Goal: Task Accomplishment & Management: Use online tool/utility

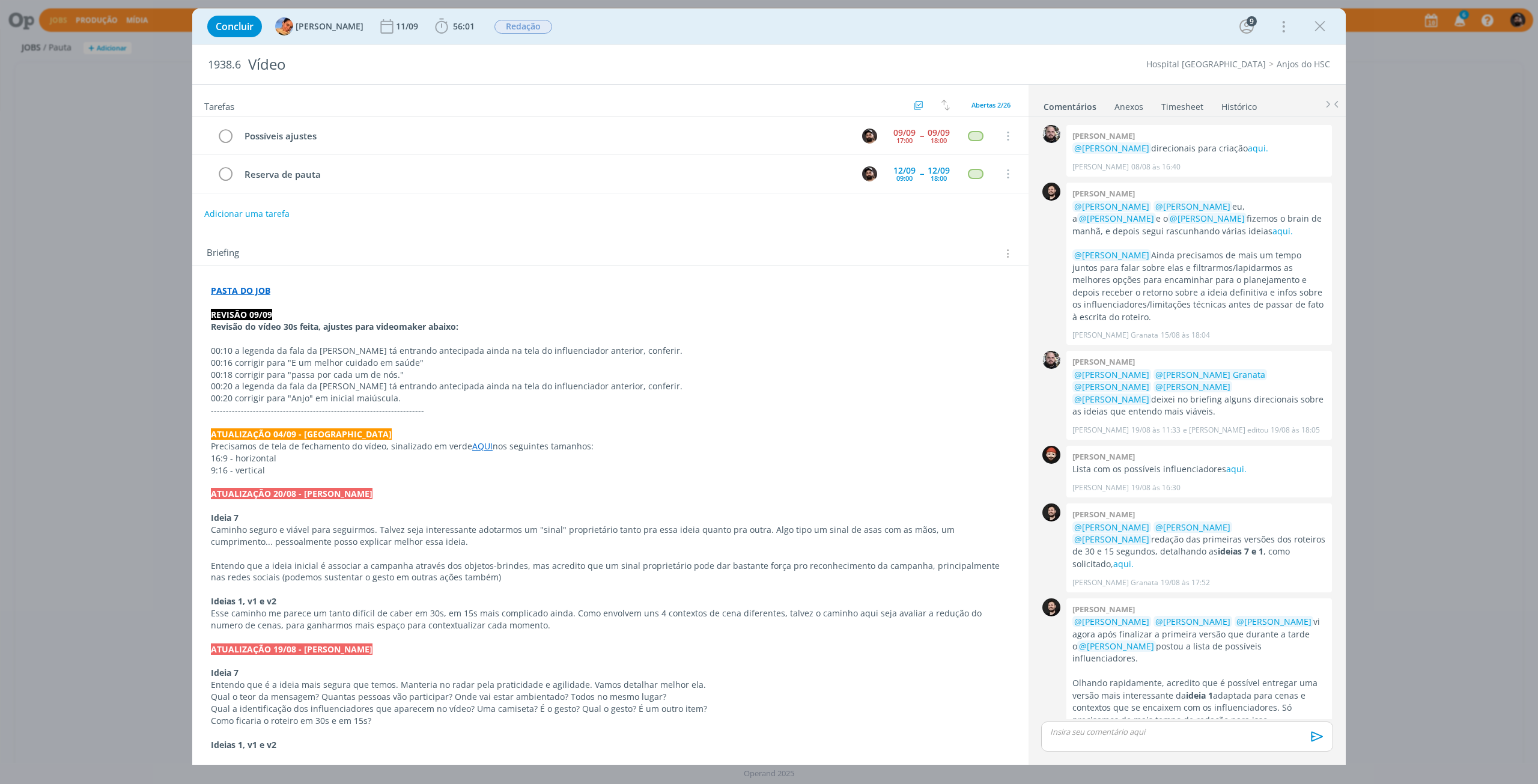
scroll to position [499, 0]
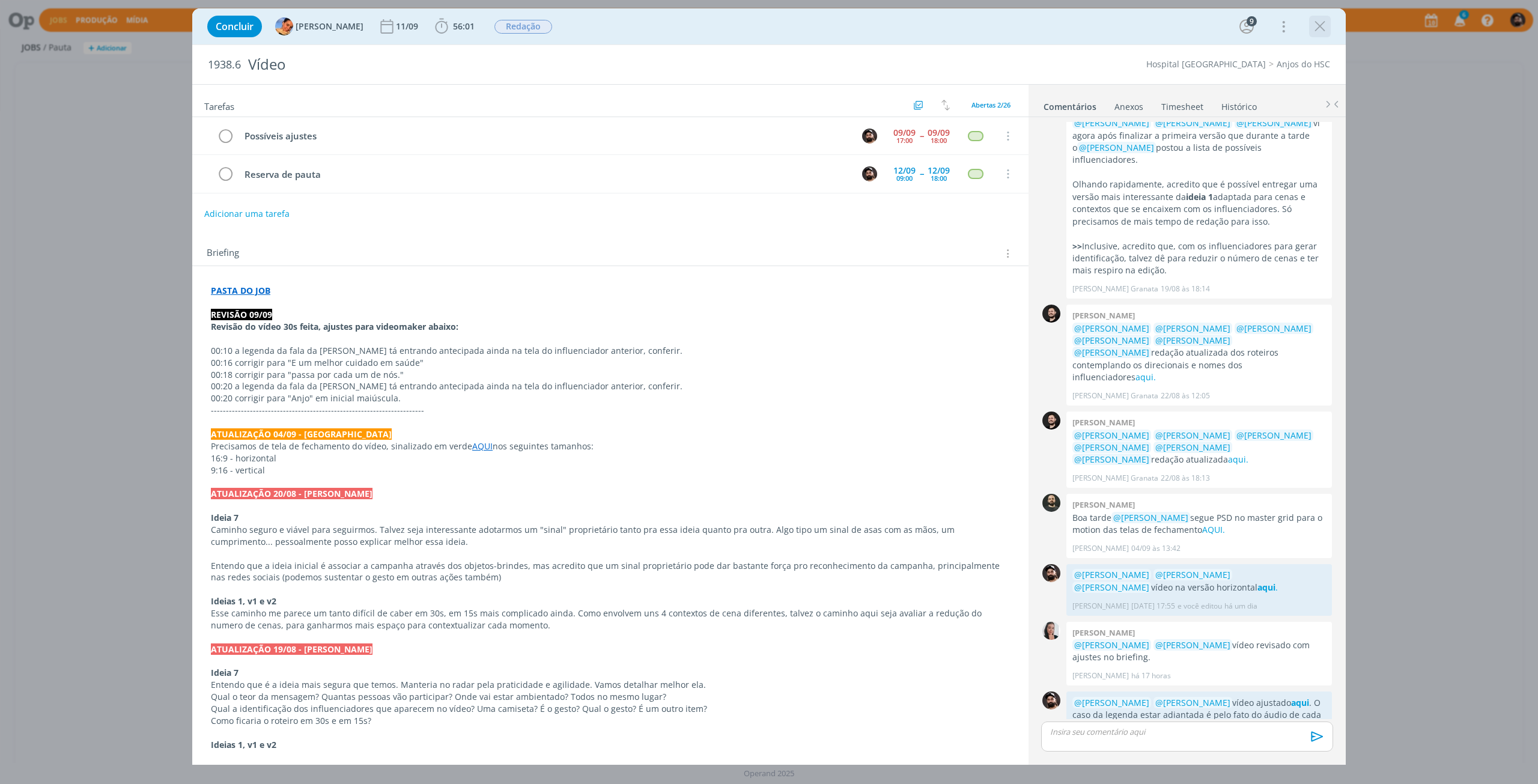
click at [1326, 30] on icon "dialog" at bounding box center [1320, 26] width 18 height 18
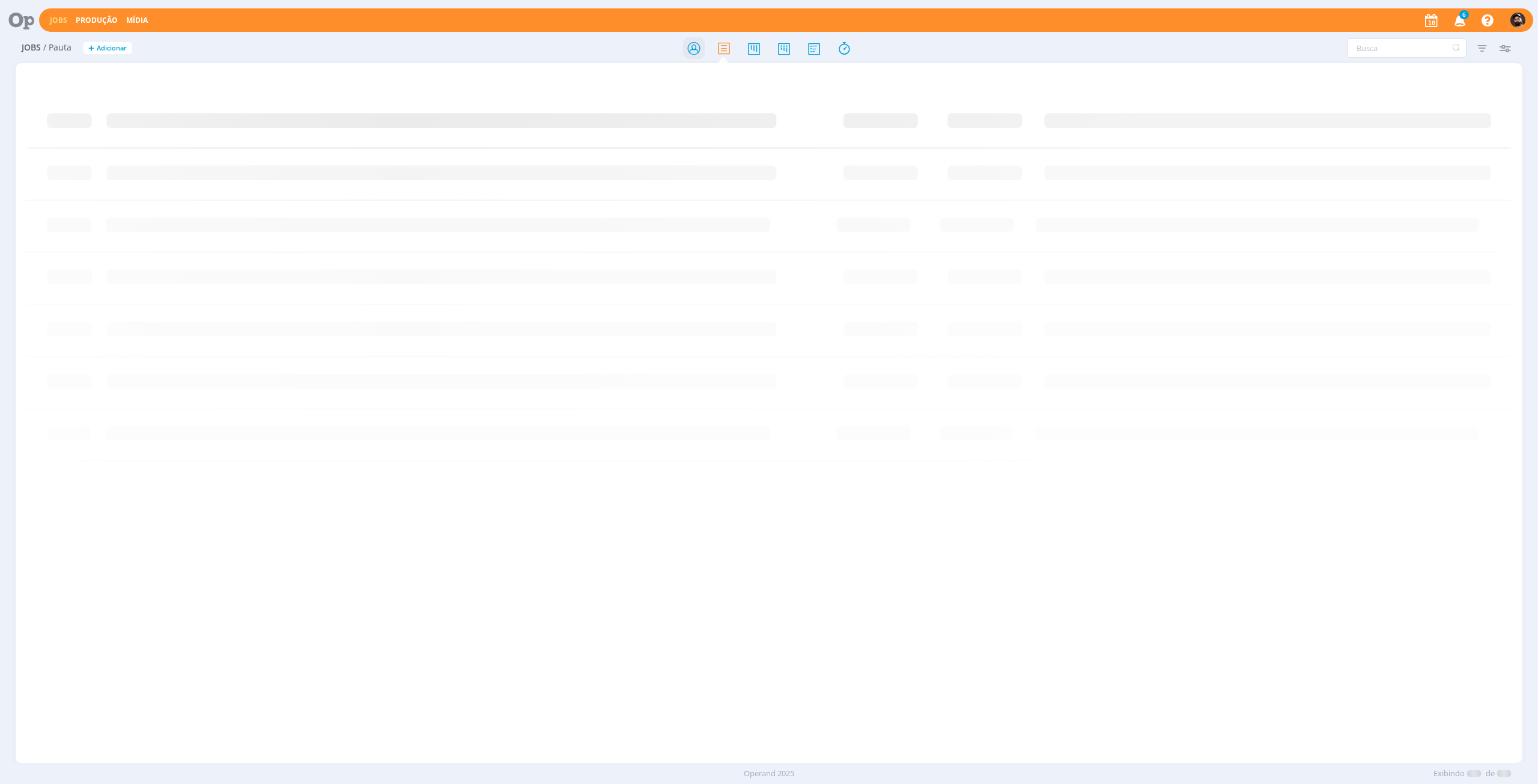
click at [692, 52] on icon at bounding box center [695, 48] width 22 height 24
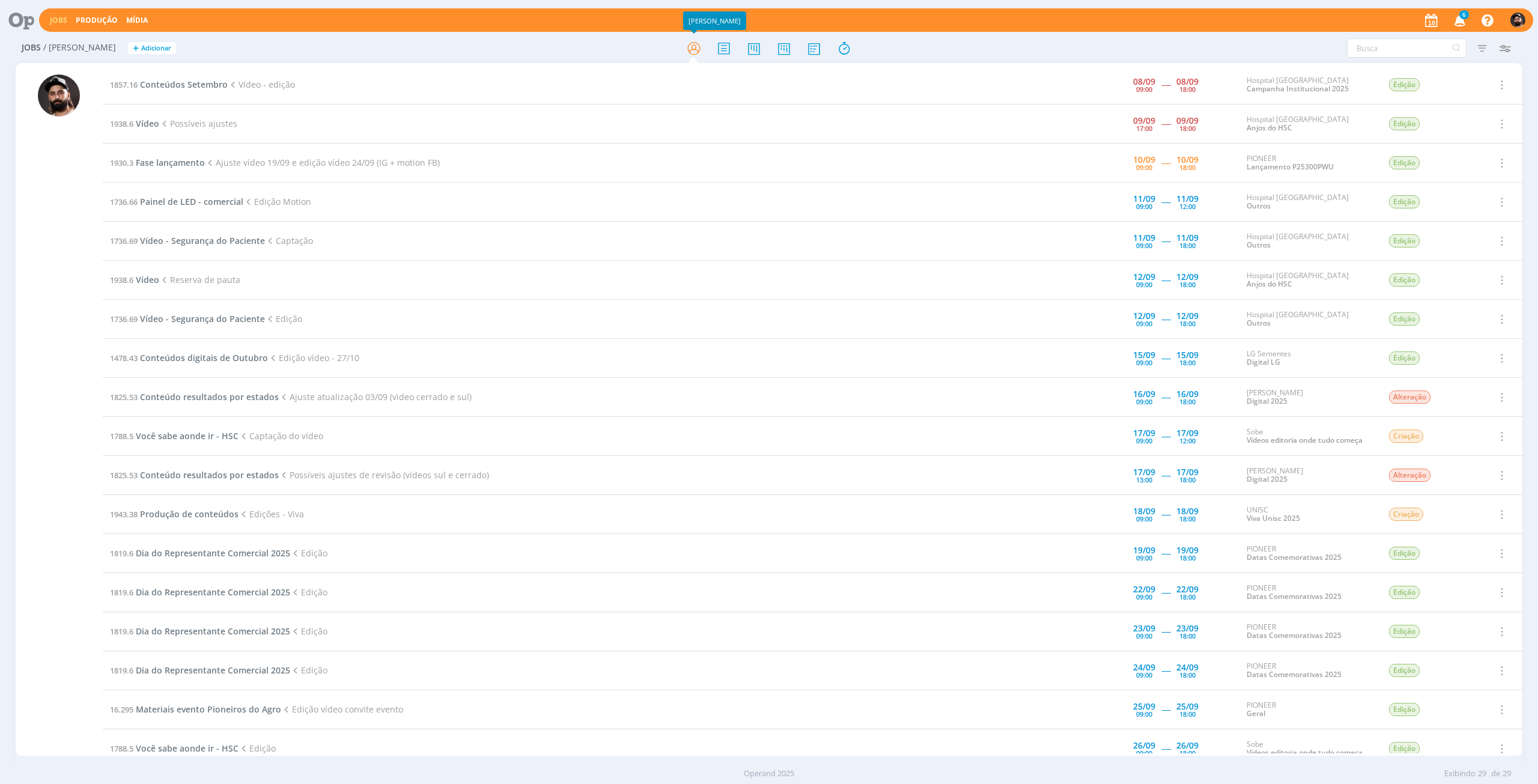
click at [180, 169] on td "1930.3 Fase lançamento Ajuste vídeo 19/09 e edição vídeo 24/09 (IG + motion FB)" at bounding box center [561, 163] width 918 height 39
click at [184, 161] on span "Fase lançamento" at bounding box center [171, 162] width 69 height 11
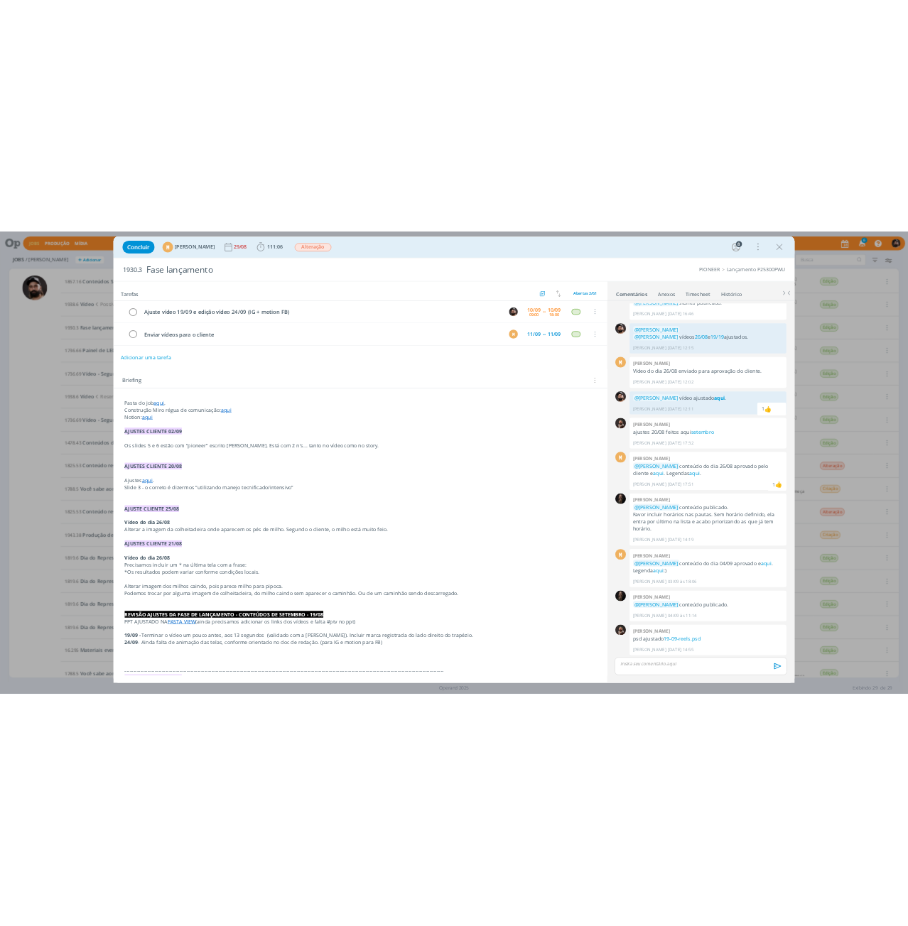
scroll to position [744, 0]
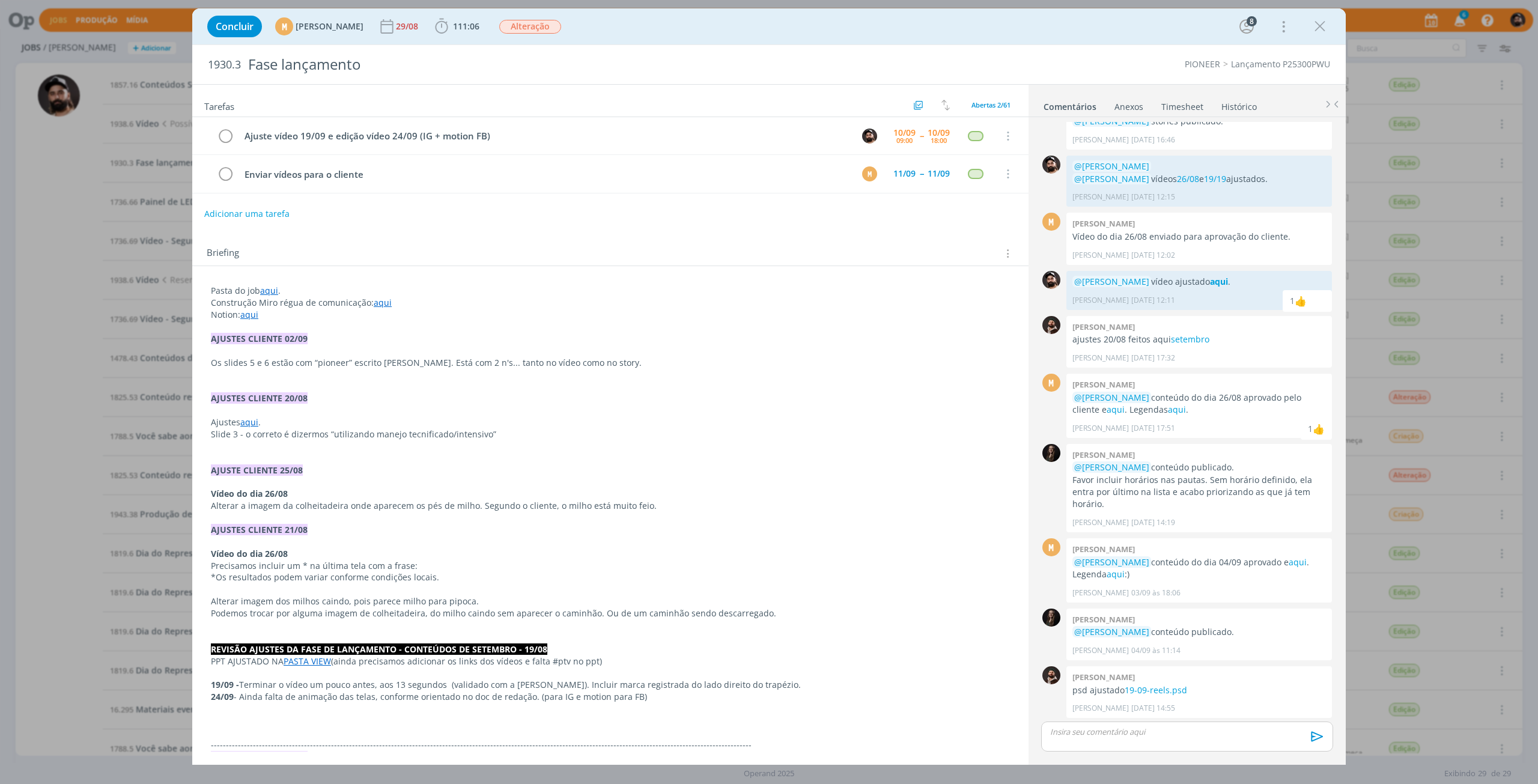
click at [455, 30] on div "Concluir M [PERSON_NAME] 29/08 111:06 Iniciar Apontar Data * [DATE] Horas * 00:…" at bounding box center [769, 26] width 1135 height 29
click at [451, 26] on icon "dialog" at bounding box center [441, 26] width 18 height 18
click at [470, 52] on icon "dialog" at bounding box center [459, 52] width 21 height 15
drag, startPoint x: 705, startPoint y: 364, endPoint x: 1019, endPoint y: 278, distance: 325.6
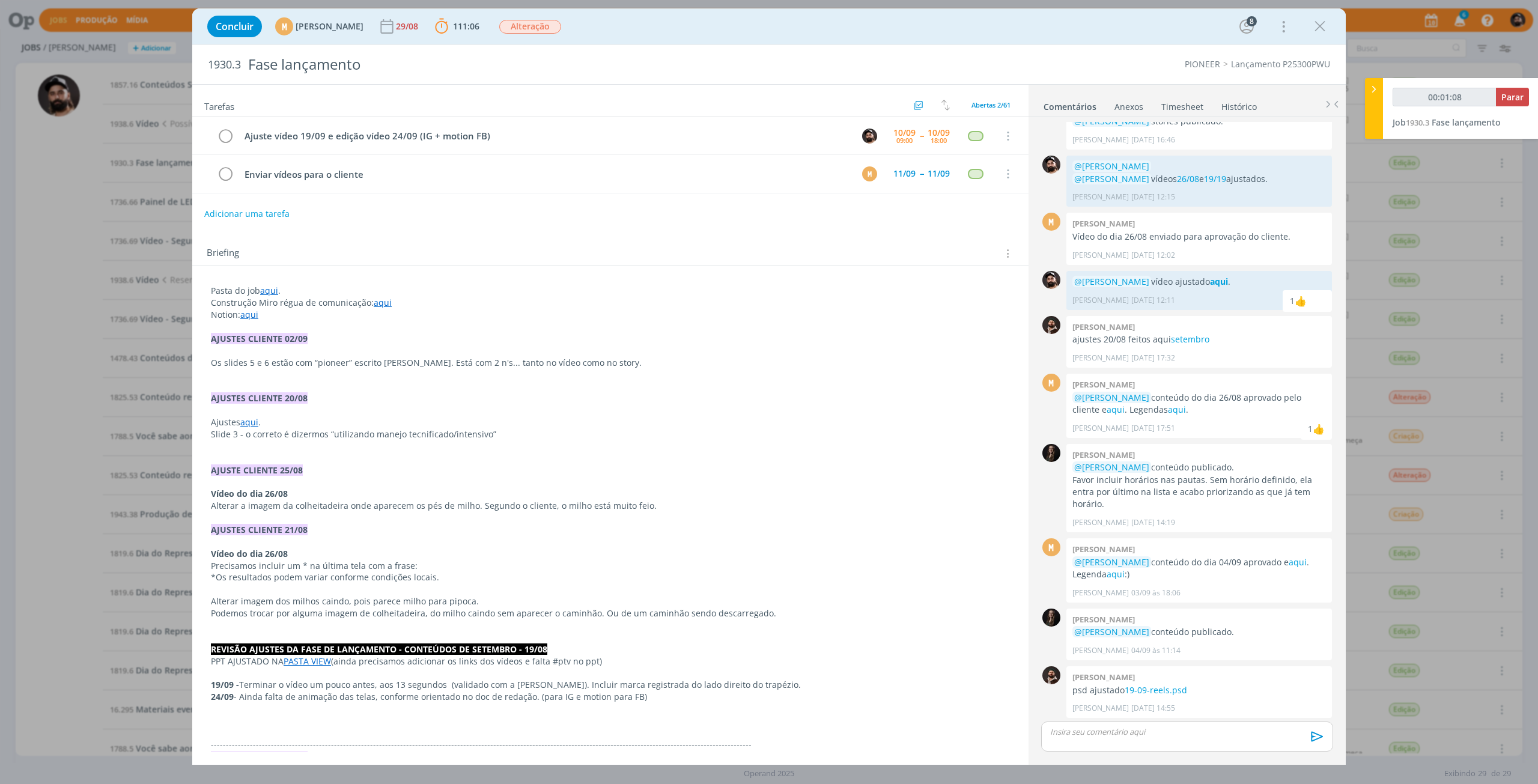
click at [270, 288] on link "aqui" at bounding box center [269, 290] width 18 height 11
click at [286, 311] on link "[URL][DOMAIN_NAME]" at bounding box center [288, 314] width 91 height 15
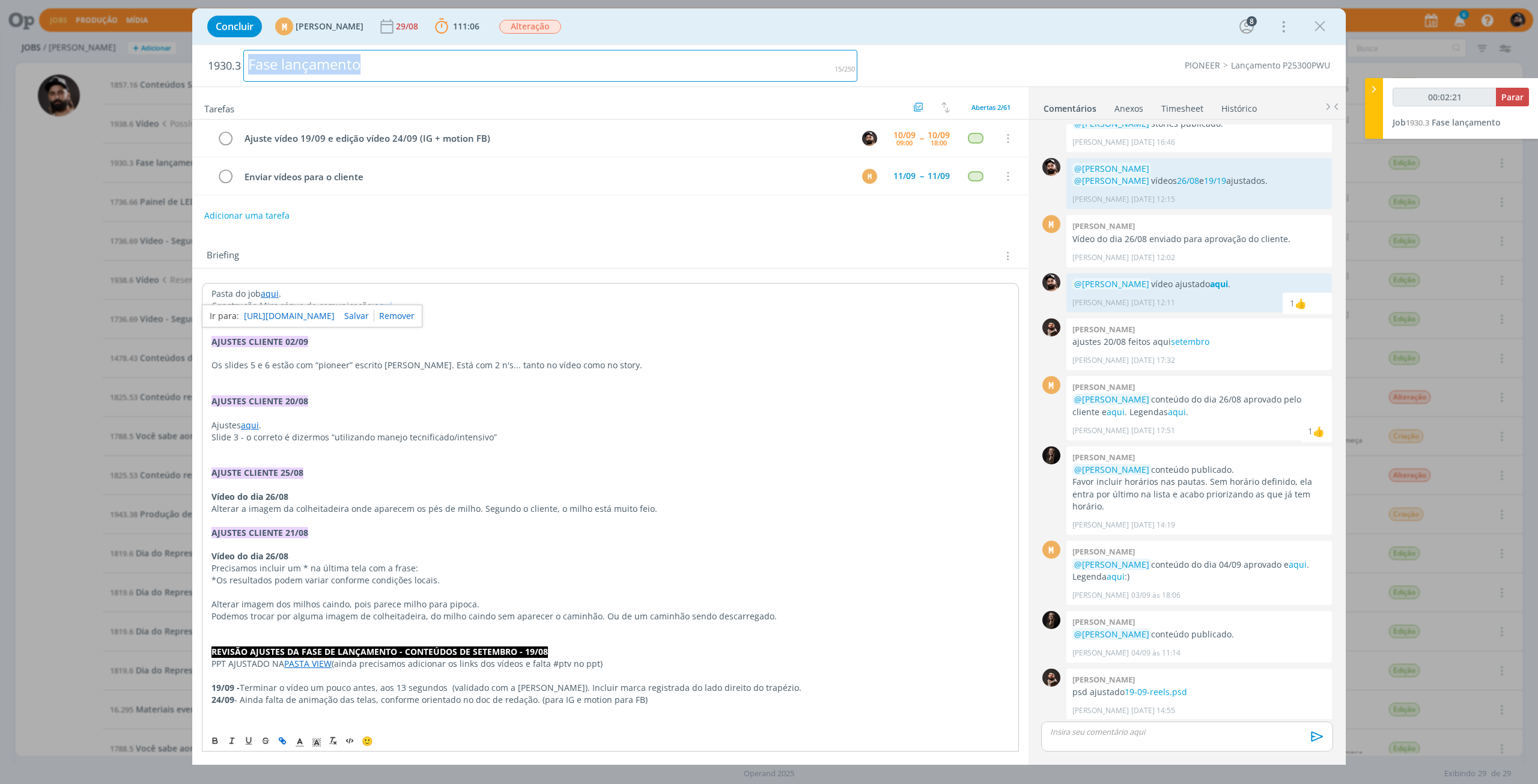
drag, startPoint x: 371, startPoint y: 62, endPoint x: 190, endPoint y: 75, distance: 181.5
click at [190, 75] on div "Concluir M [PERSON_NAME] 29/08 111:06 Parar Apontar Data * [DATE] Horas * 00:00…" at bounding box center [769, 392] width 1538 height 784
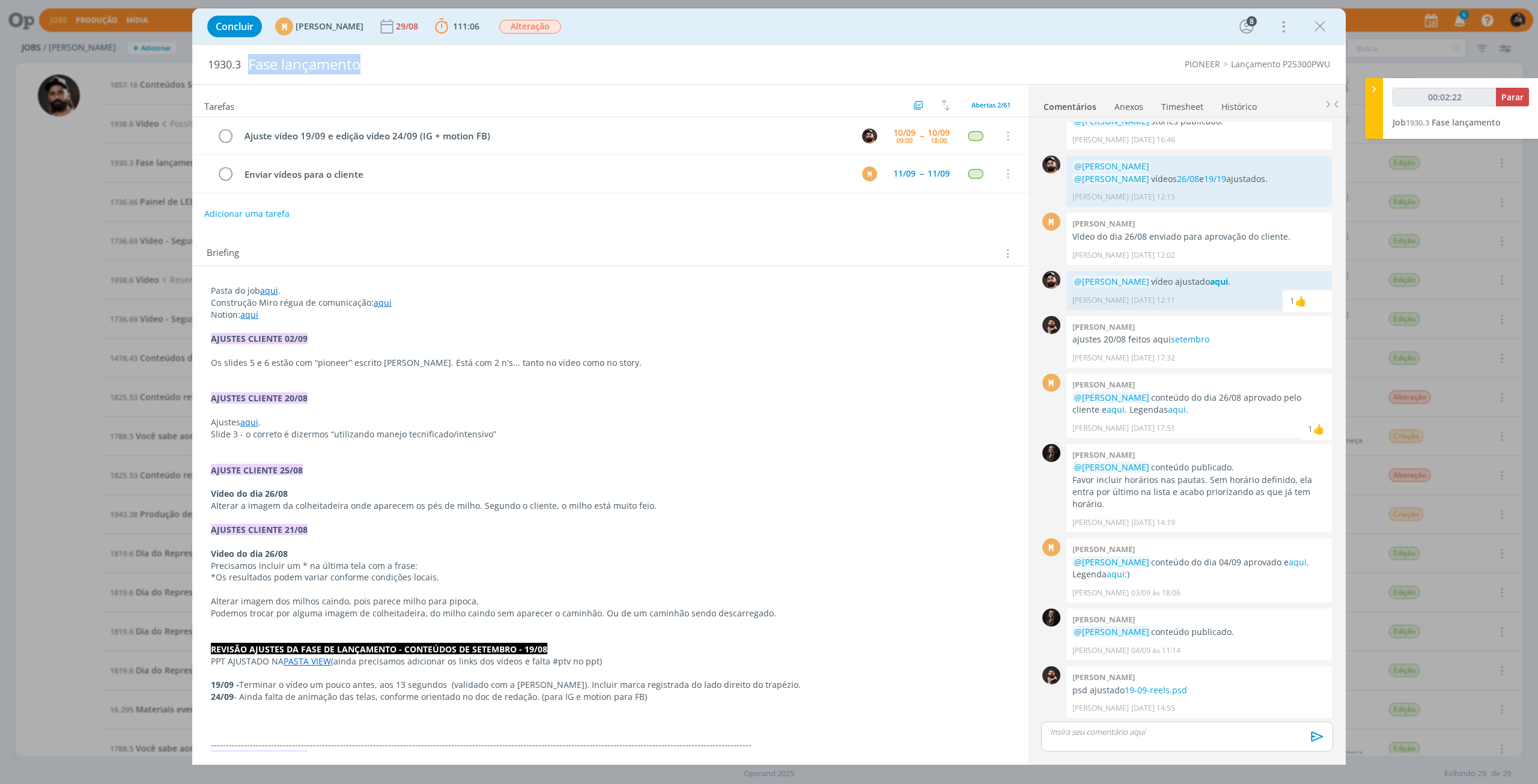
click at [230, 63] on span "1930.3" at bounding box center [224, 65] width 33 height 14
click at [230, 64] on span "1930.3" at bounding box center [224, 65] width 33 height 14
copy span "1930.3"
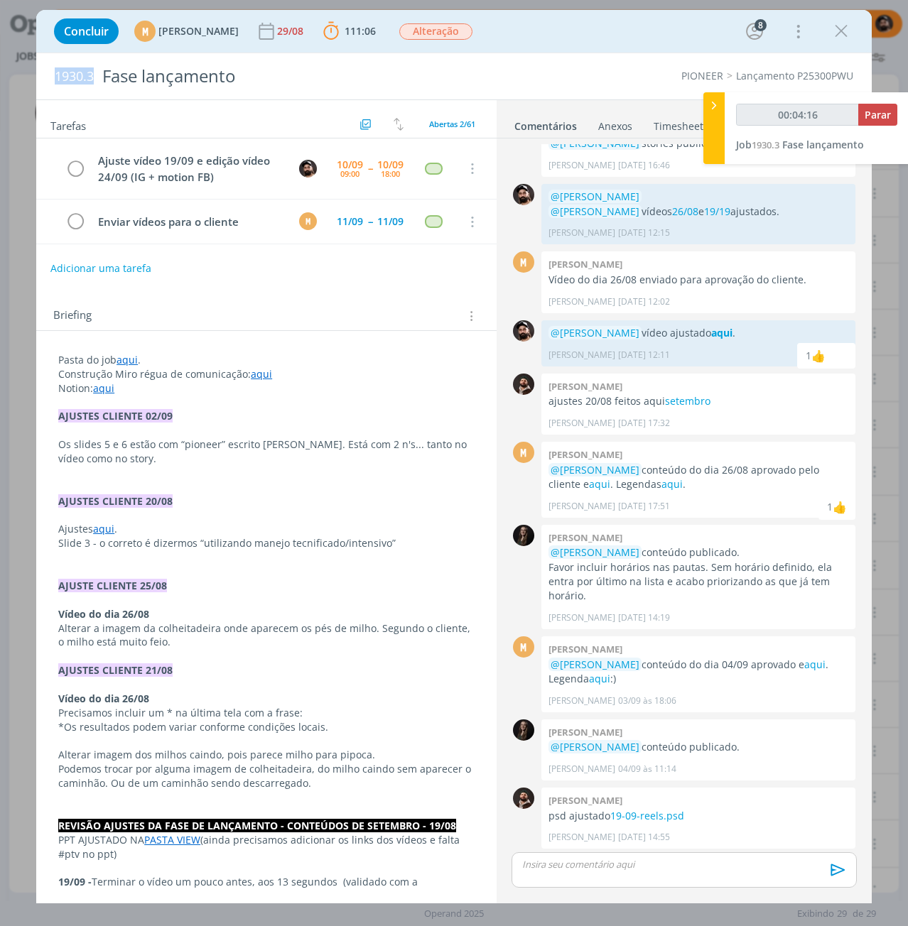
click at [75, 75] on span "1930.3" at bounding box center [74, 77] width 39 height 16
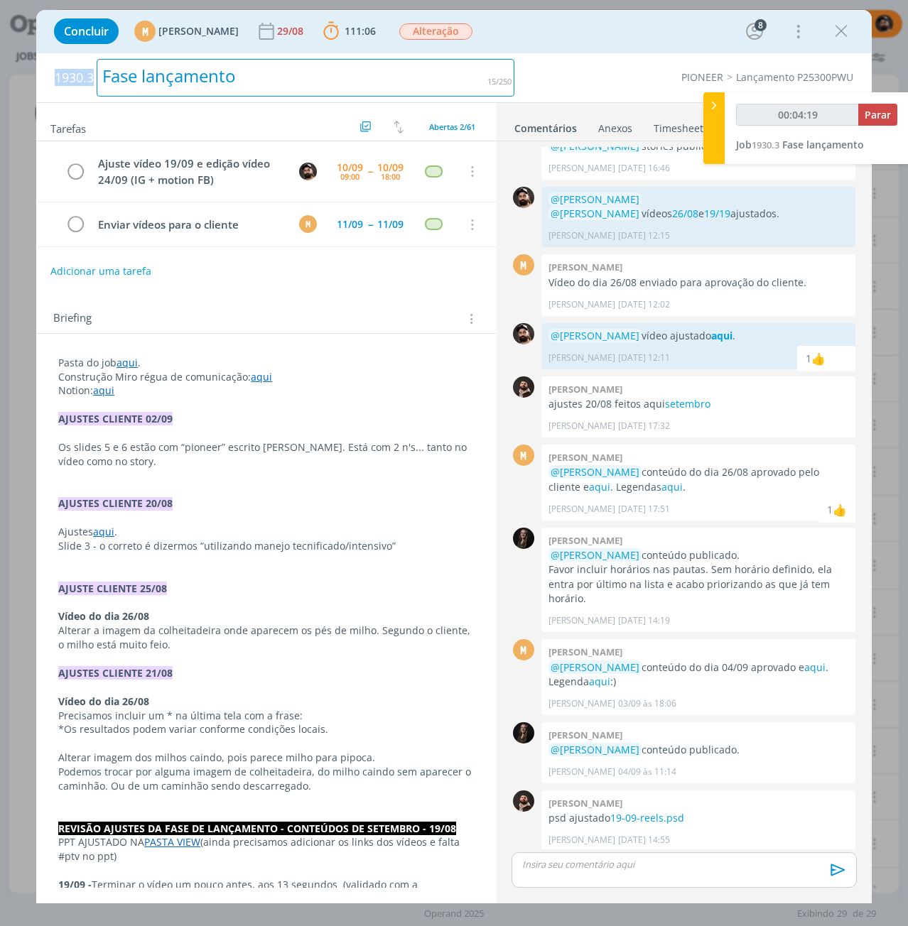
click at [156, 63] on div "Fase lançamento" at bounding box center [306, 78] width 418 height 38
copy div "Fase lançamento"
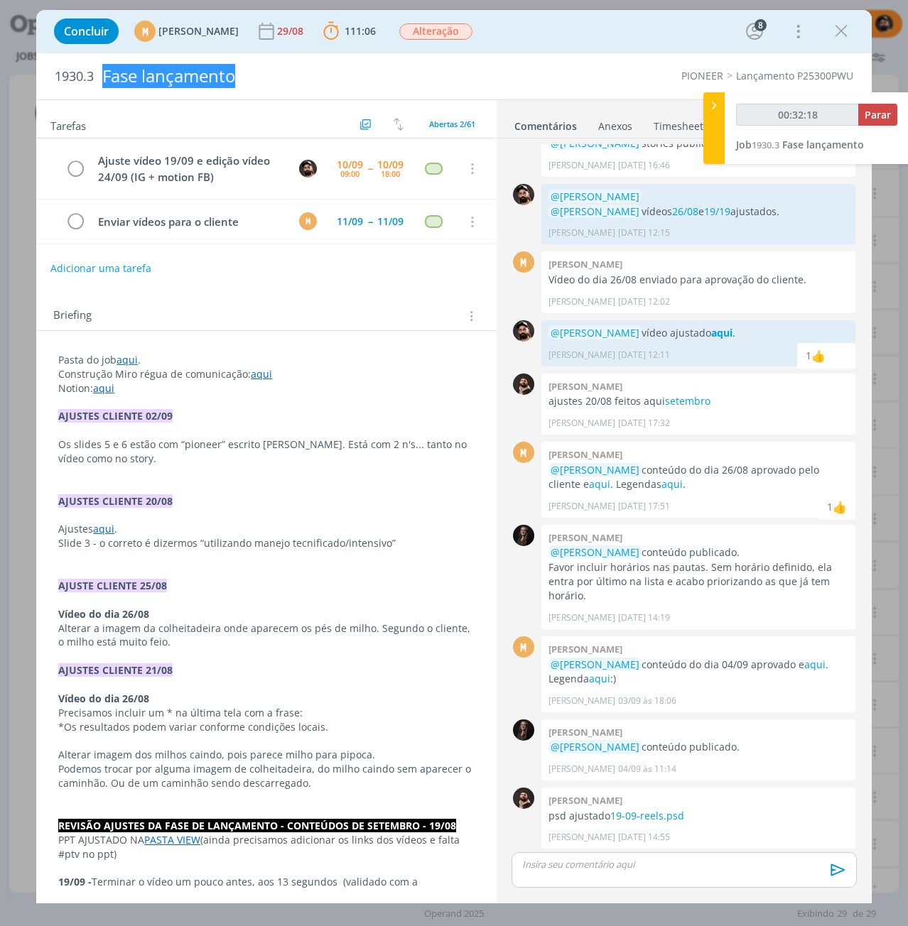
type input "00:33:18"
